Goal: Information Seeking & Learning: Learn about a topic

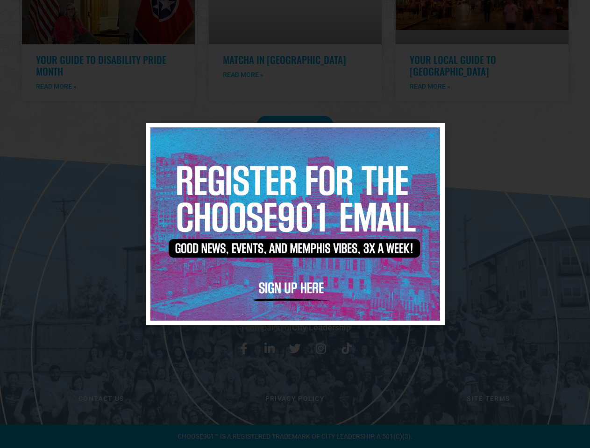
scroll to position [1927, 0]
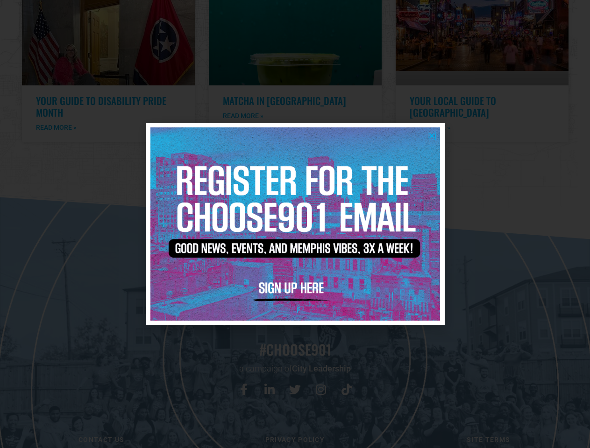
click at [432, 135] on icon "Close" at bounding box center [431, 135] width 7 height 7
